Goal: Task Accomplishment & Management: Manage account settings

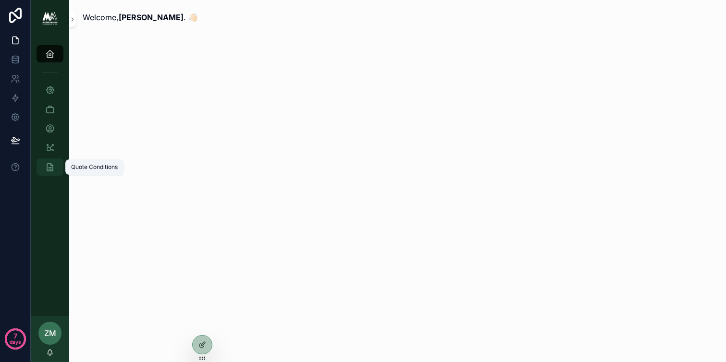
click at [49, 163] on icon "scrollable content" at bounding box center [50, 167] width 10 height 10
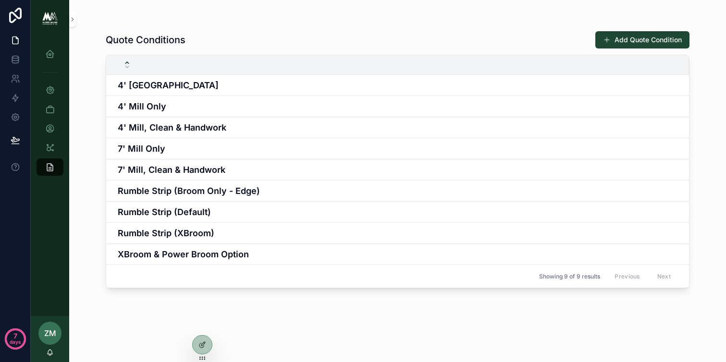
click at [420, 35] on div "Quote Conditions Add Quote Condition" at bounding box center [398, 40] width 584 height 18
click at [45, 330] on span "ZM" at bounding box center [50, 334] width 12 height 12
click at [81, 194] on div "Quote Conditions Add Quote Condition 4' [GEOGRAPHIC_DATA] 4' Mill Only 4' Mill,…" at bounding box center [397, 181] width 657 height 362
click at [49, 126] on icon "scrollable content" at bounding box center [50, 129] width 10 height 10
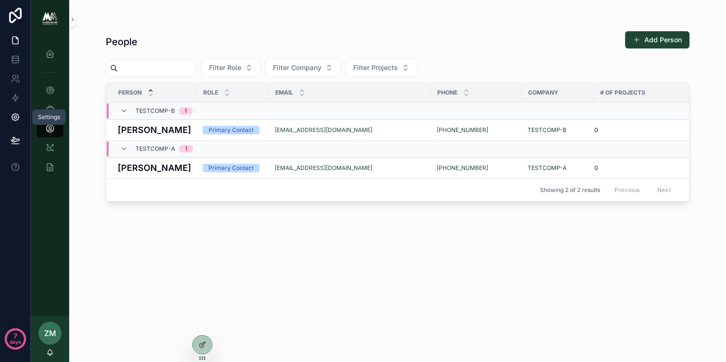
click at [11, 118] on icon at bounding box center [16, 117] width 10 height 10
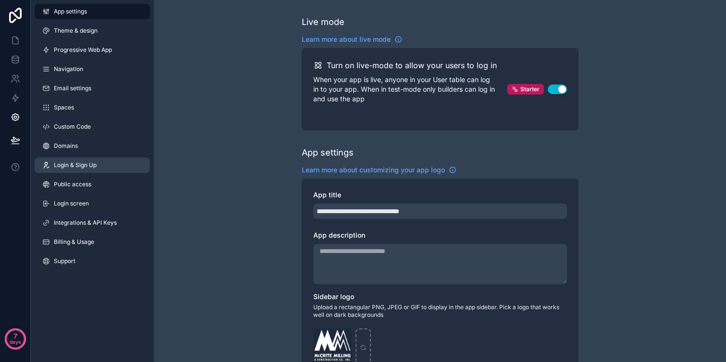
click at [81, 171] on link "Login & Sign Up" at bounding box center [92, 165] width 115 height 15
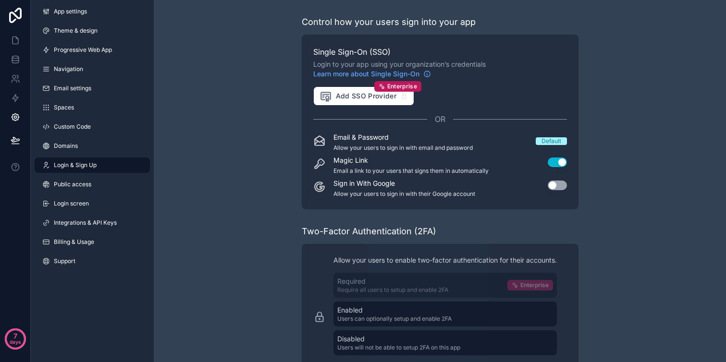
click at [277, 123] on div "Control how your users sign into your app Single Sign-On (SSO) Login to your ap…" at bounding box center [440, 249] width 572 height 498
click at [555, 166] on button "Use setting" at bounding box center [557, 163] width 19 height 10
click at [600, 157] on div "Control how your users sign into your app Single Sign-On (SSO) Login to your ap…" at bounding box center [440, 249] width 572 height 498
click at [563, 185] on button "Use setting" at bounding box center [557, 186] width 19 height 10
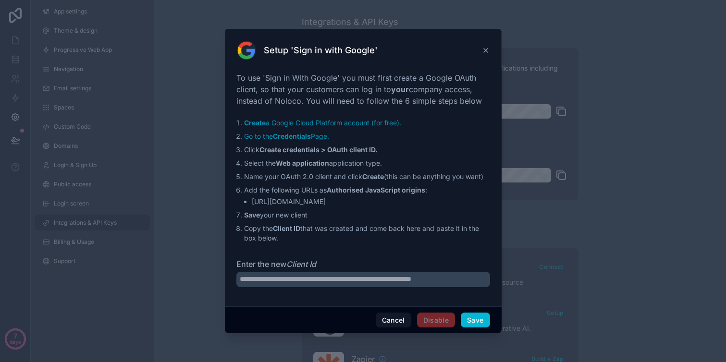
click at [486, 50] on icon at bounding box center [486, 51] width 4 height 4
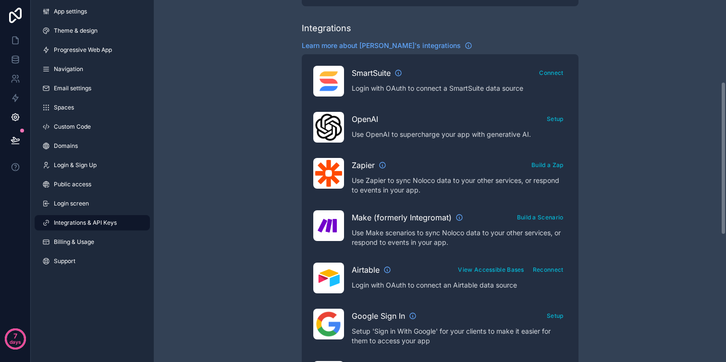
scroll to position [171, 0]
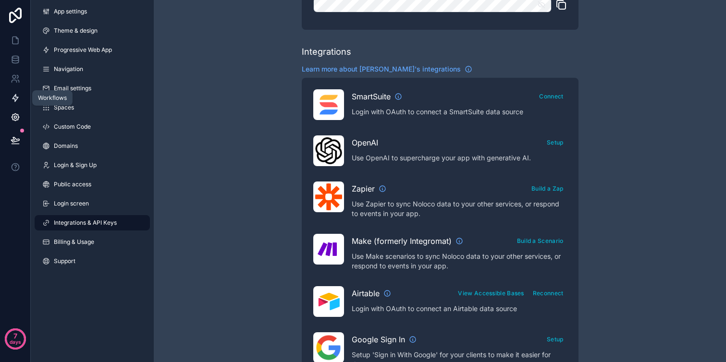
click at [16, 95] on icon at bounding box center [16, 98] width 10 height 10
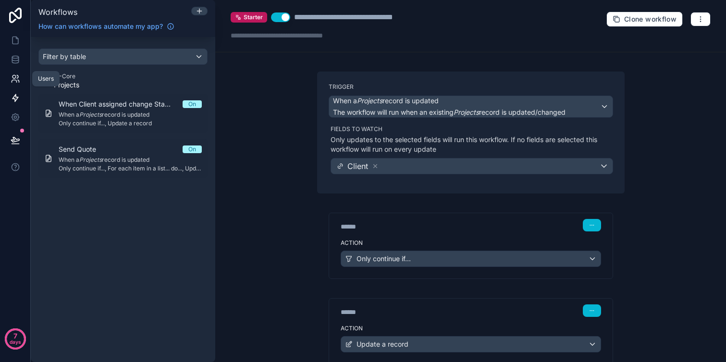
click at [11, 78] on icon at bounding box center [16, 79] width 10 height 10
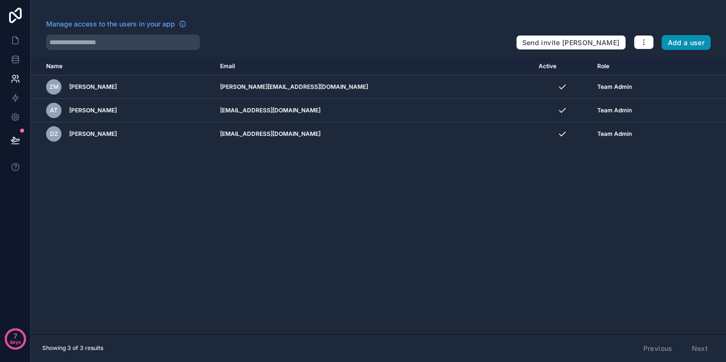
click at [696, 42] on button "Add a user" at bounding box center [686, 42] width 49 height 15
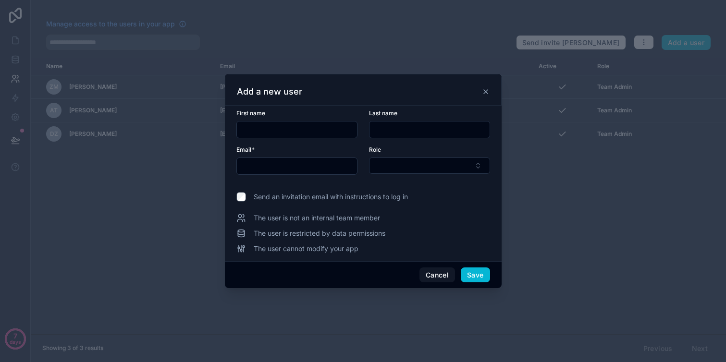
click at [277, 128] on input "text" at bounding box center [297, 129] width 120 height 13
type input "***"
type input "*******"
type input "**********"
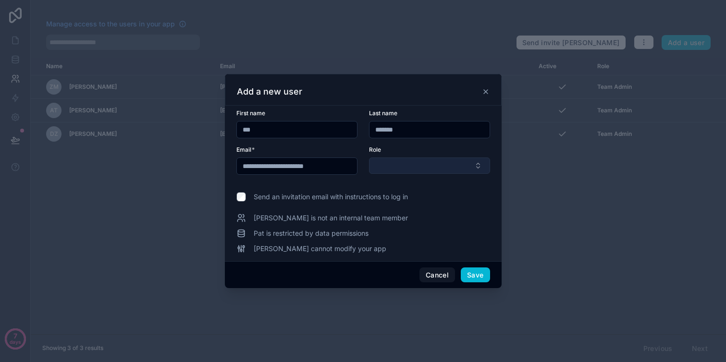
click at [397, 167] on button "Select Button" at bounding box center [429, 166] width 121 height 16
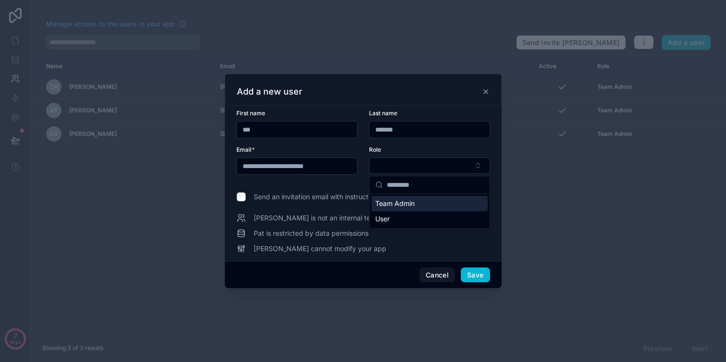
click at [395, 205] on span "Team Admin" at bounding box center [394, 204] width 39 height 10
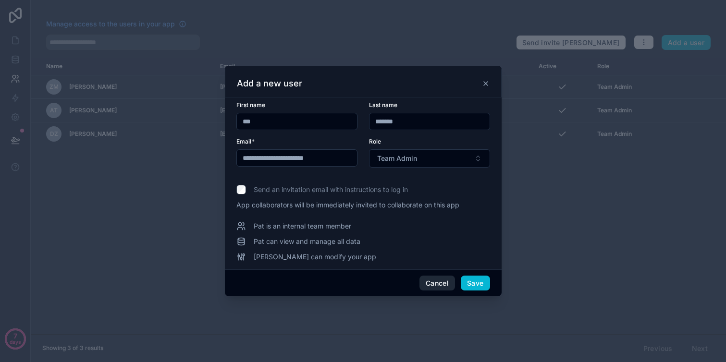
click at [440, 289] on button "Cancel" at bounding box center [437, 283] width 36 height 15
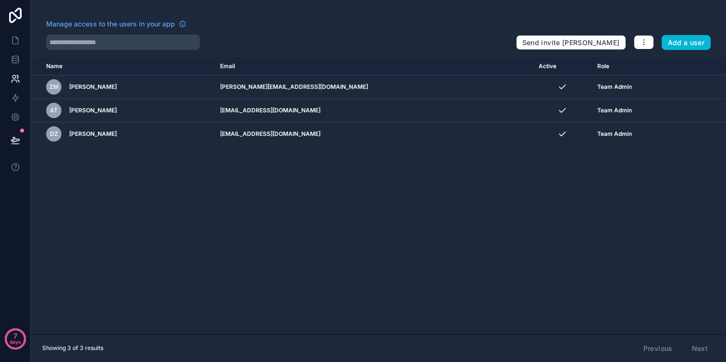
click at [387, 216] on div "Name Email Active Role [DOMAIN_NAME] ZM [PERSON_NAME] [PERSON_NAME][EMAIL_ADDRE…" at bounding box center [378, 196] width 695 height 277
click at [13, 42] on icon at bounding box center [16, 41] width 10 height 10
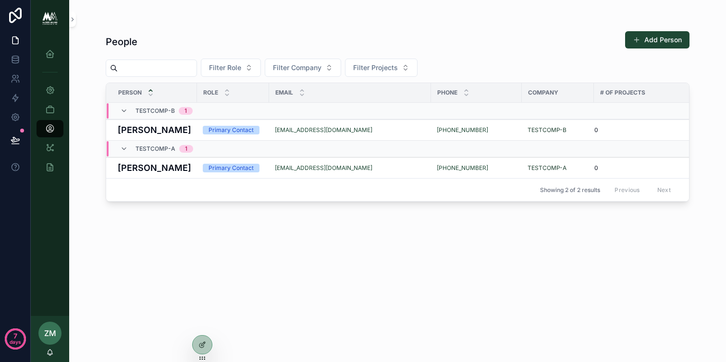
click at [155, 231] on div "People Add Person Filter Role Filter Company Filter Projects Person Role Email …" at bounding box center [398, 187] width 584 height 328
